Goal: Task Accomplishment & Management: Complete application form

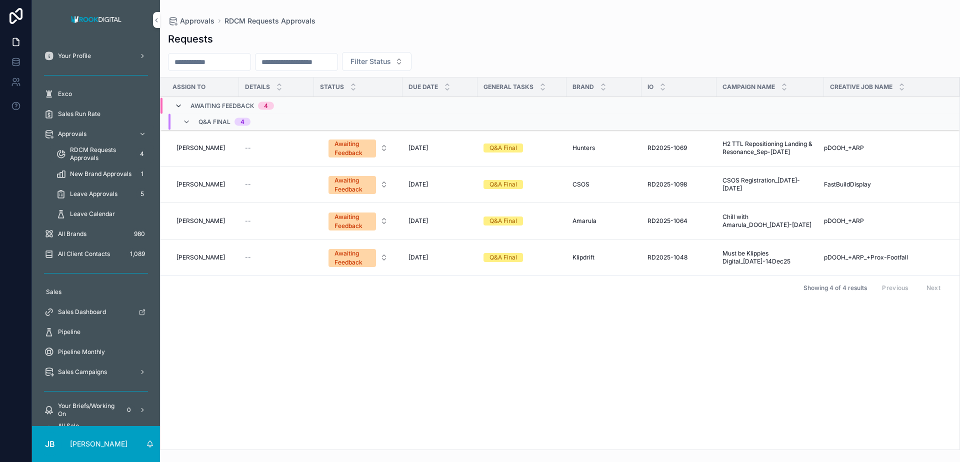
click at [180, 105] on icon "scrollable content" at bounding box center [179, 106] width 8 height 8
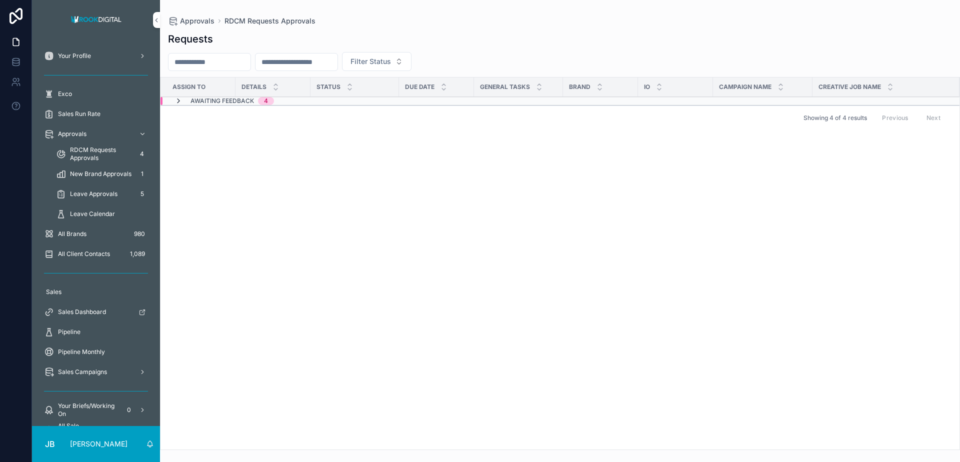
click at [177, 100] on icon "scrollable content" at bounding box center [179, 101] width 8 height 8
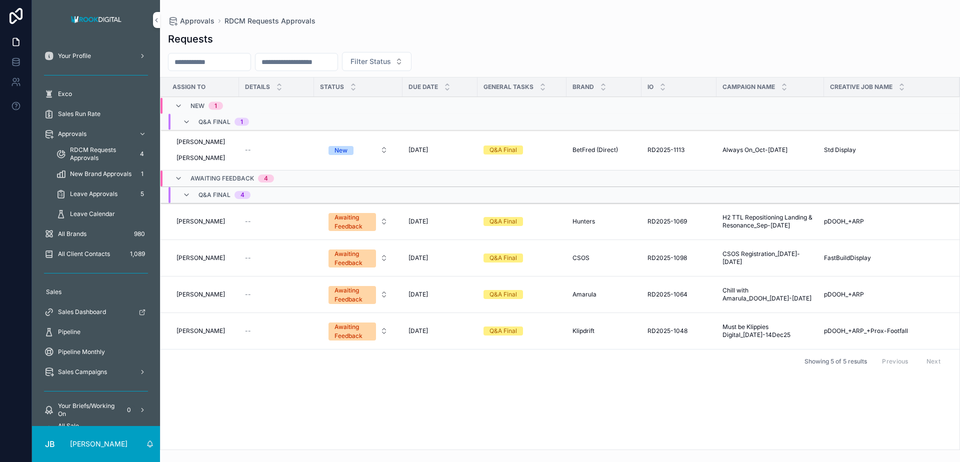
click at [741, 151] on span "Always On_Oct-[DATE]" at bounding box center [755, 150] width 65 height 8
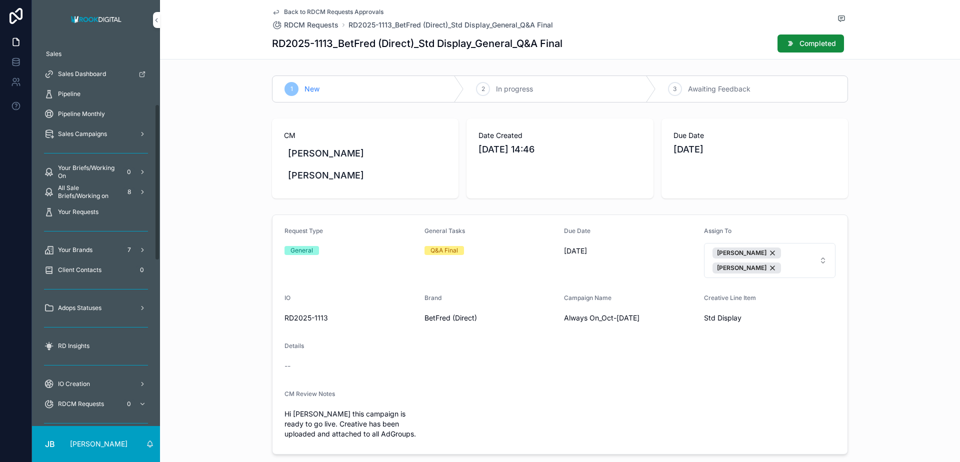
scroll to position [160, 0]
click at [143, 250] on icon "scrollable content" at bounding box center [142, 248] width 7 height 7
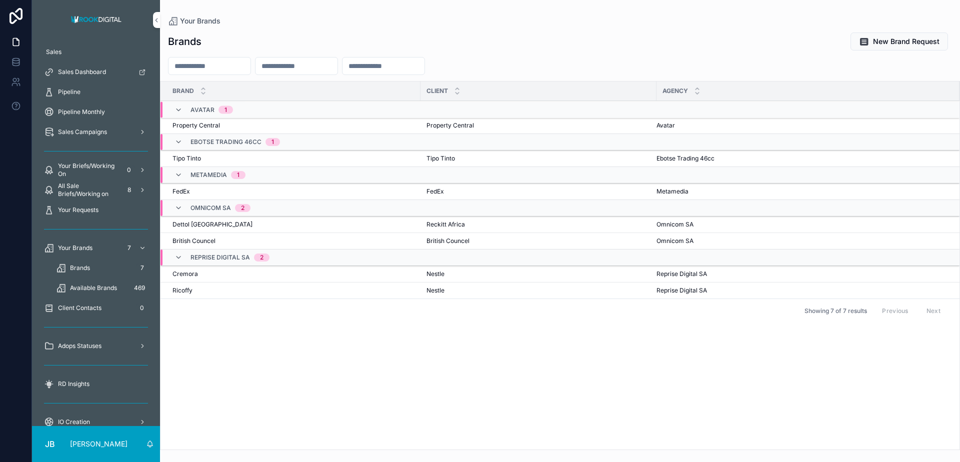
click at [143, 246] on icon "scrollable content" at bounding box center [142, 248] width 7 height 7
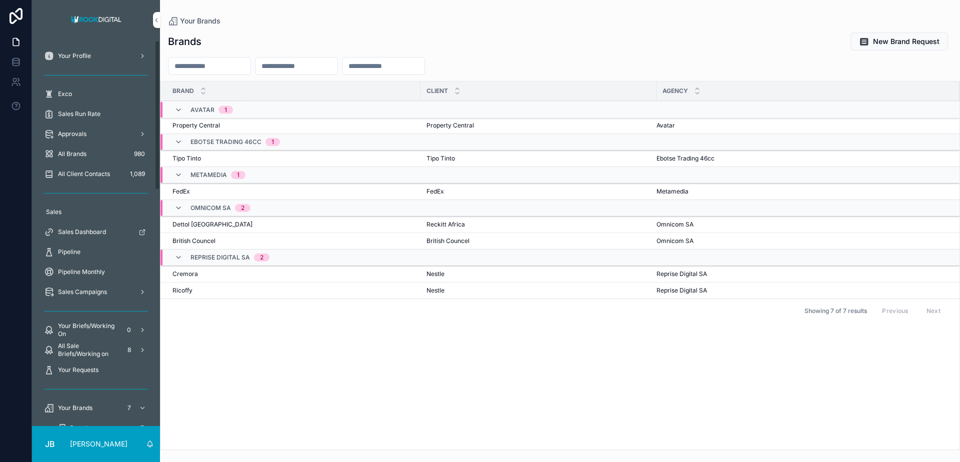
click at [85, 133] on span "Approvals" at bounding box center [72, 134] width 29 height 8
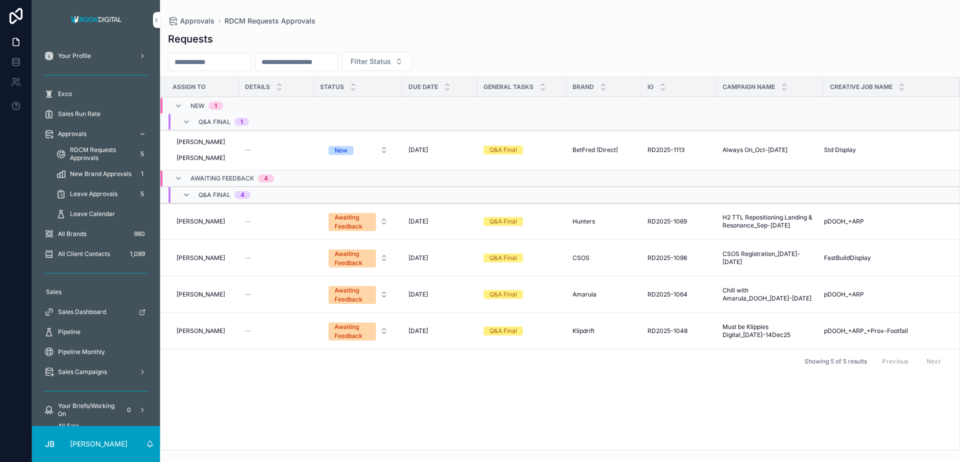
click at [539, 154] on div "Q&A Final" at bounding box center [522, 150] width 77 height 9
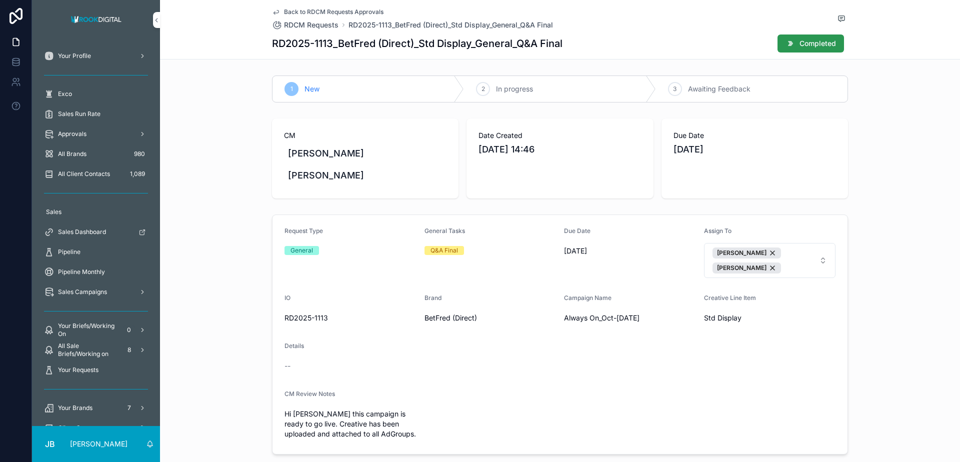
click at [821, 42] on span "Completed" at bounding box center [818, 44] width 37 height 10
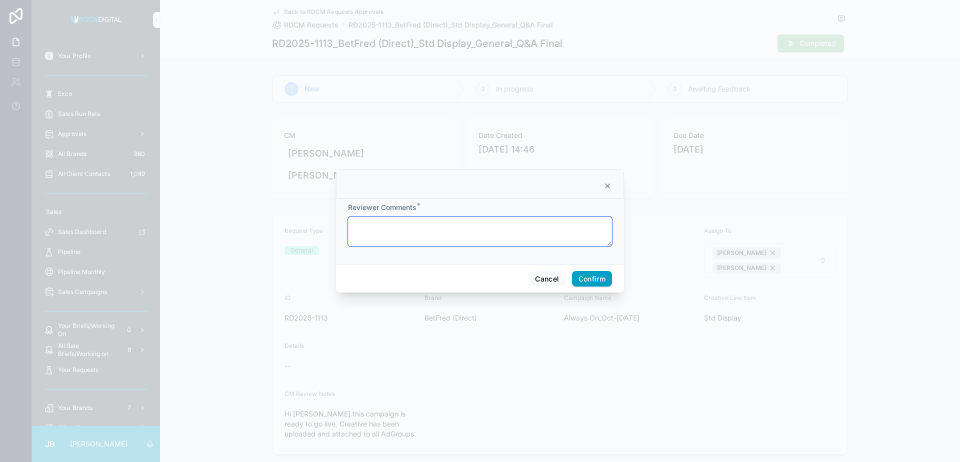
click at [422, 229] on textarea at bounding box center [480, 232] width 264 height 30
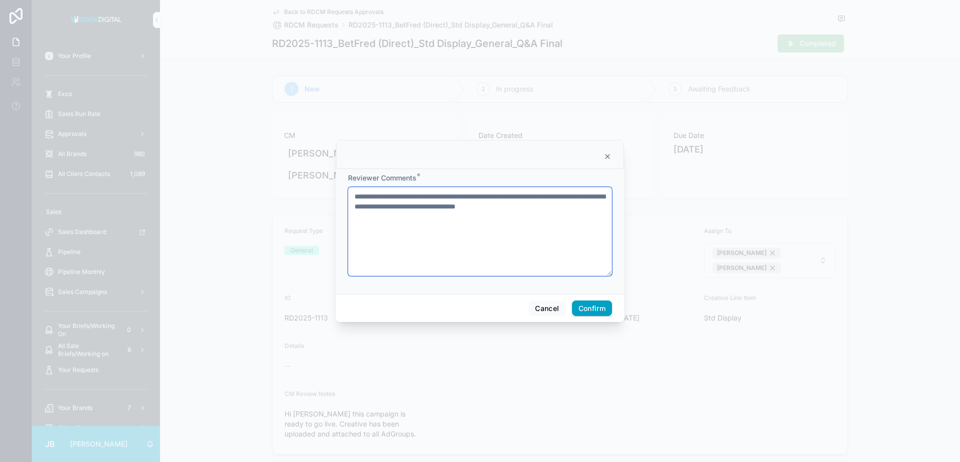
type textarea "**********"
click at [590, 307] on button "Confirm" at bounding box center [592, 309] width 40 height 16
